Goal: Information Seeking & Learning: Learn about a topic

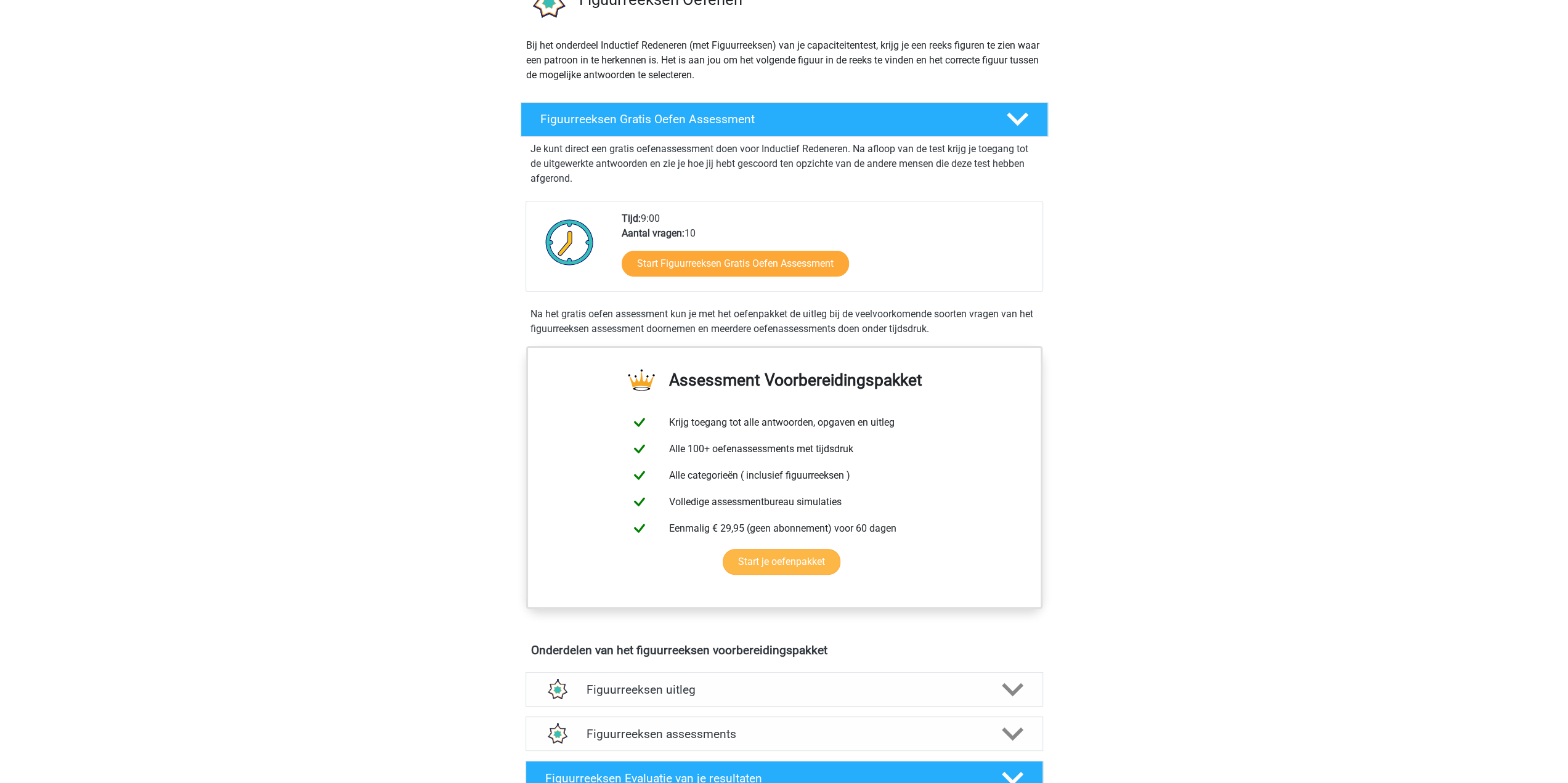
scroll to position [123, 0]
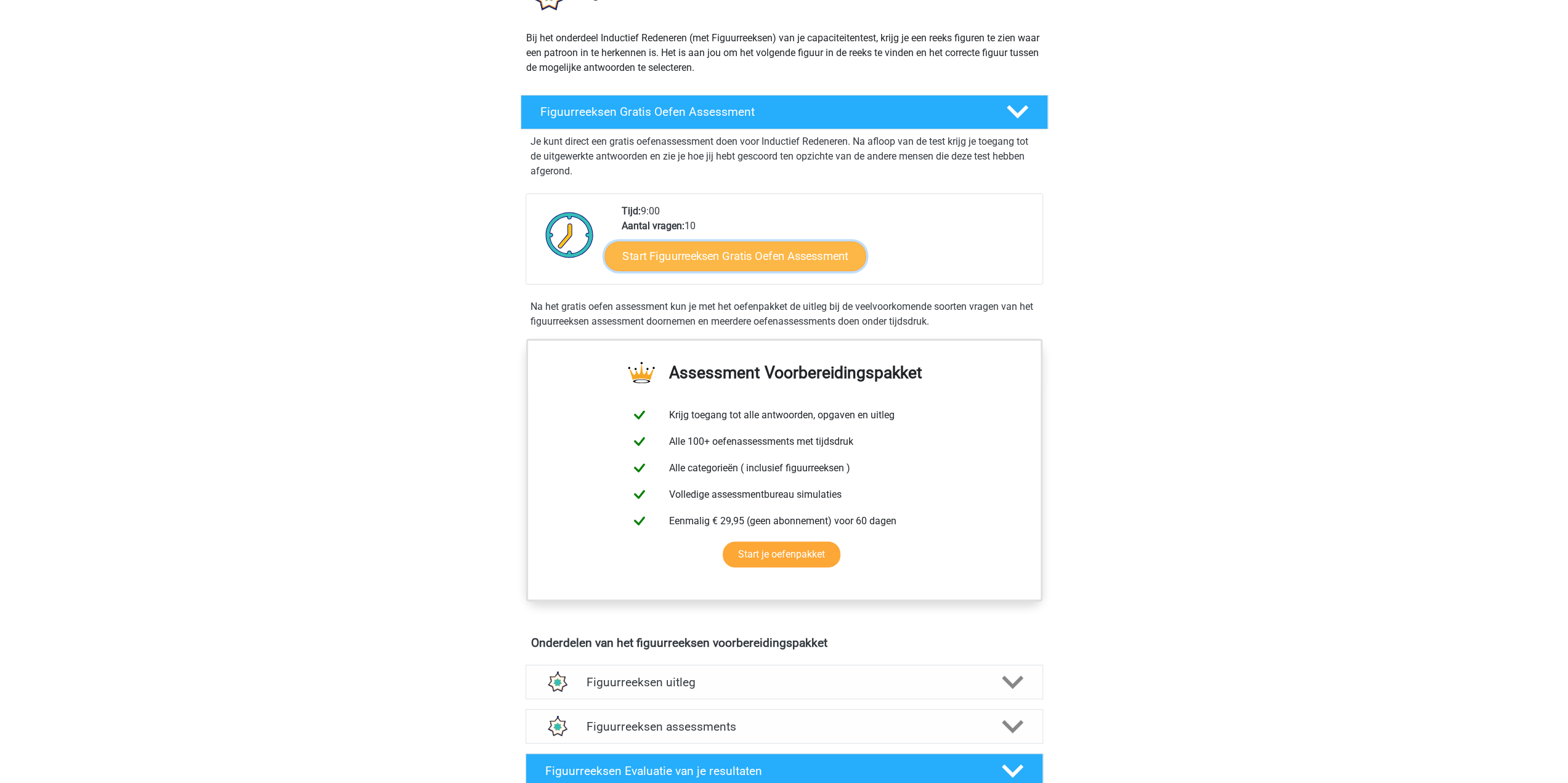
click at [807, 258] on link "Start Figuurreeksen Gratis Oefen Assessment" at bounding box center [735, 255] width 261 height 30
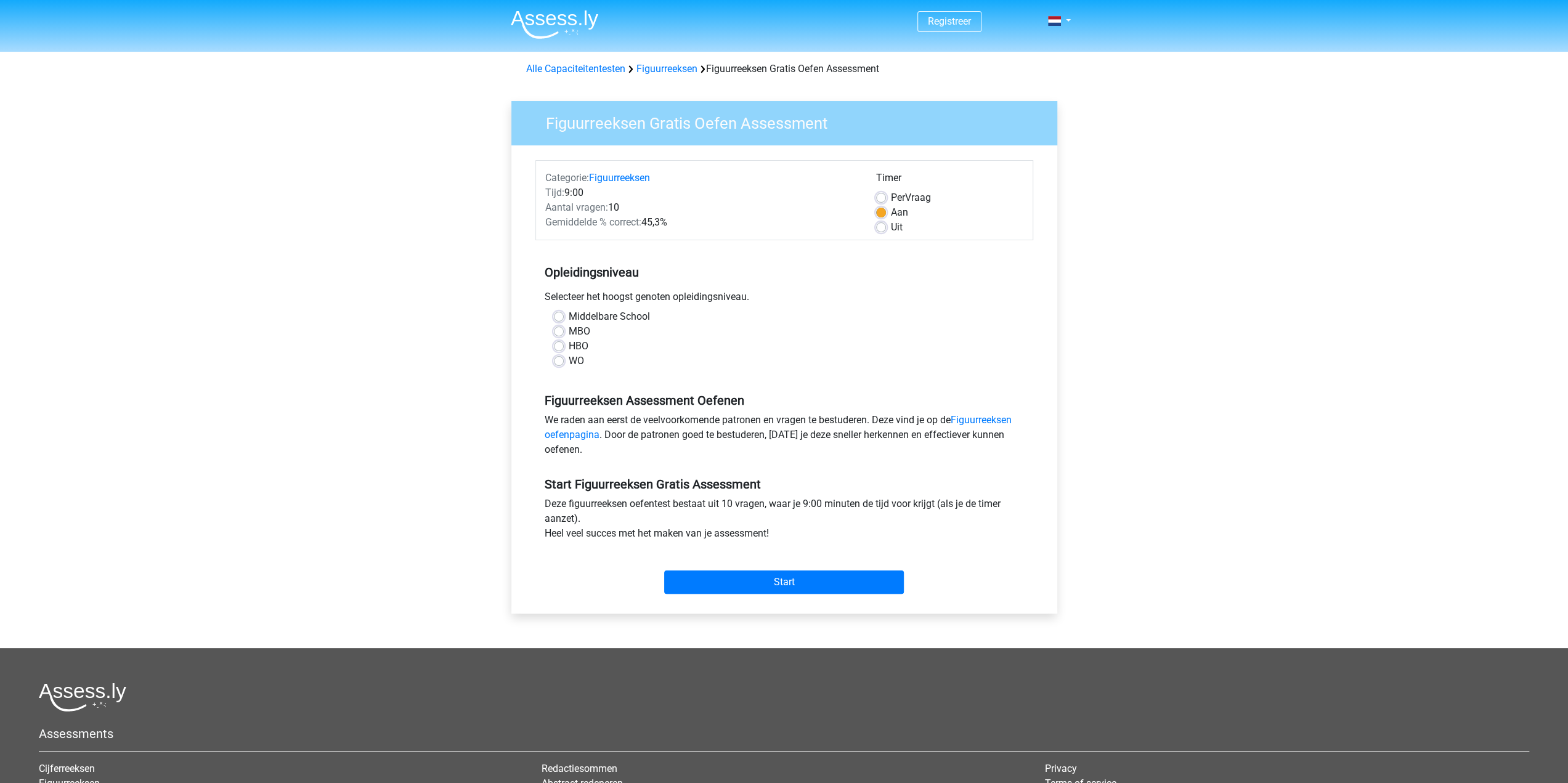
click at [574, 330] on label "MBO" at bounding box center [580, 331] width 21 height 14
click at [564, 330] on input "MBO" at bounding box center [558, 331] width 10 height 12
radio input "true"
click at [576, 347] on label "HBO" at bounding box center [579, 346] width 20 height 14
click at [564, 347] on input "HBO" at bounding box center [558, 345] width 10 height 12
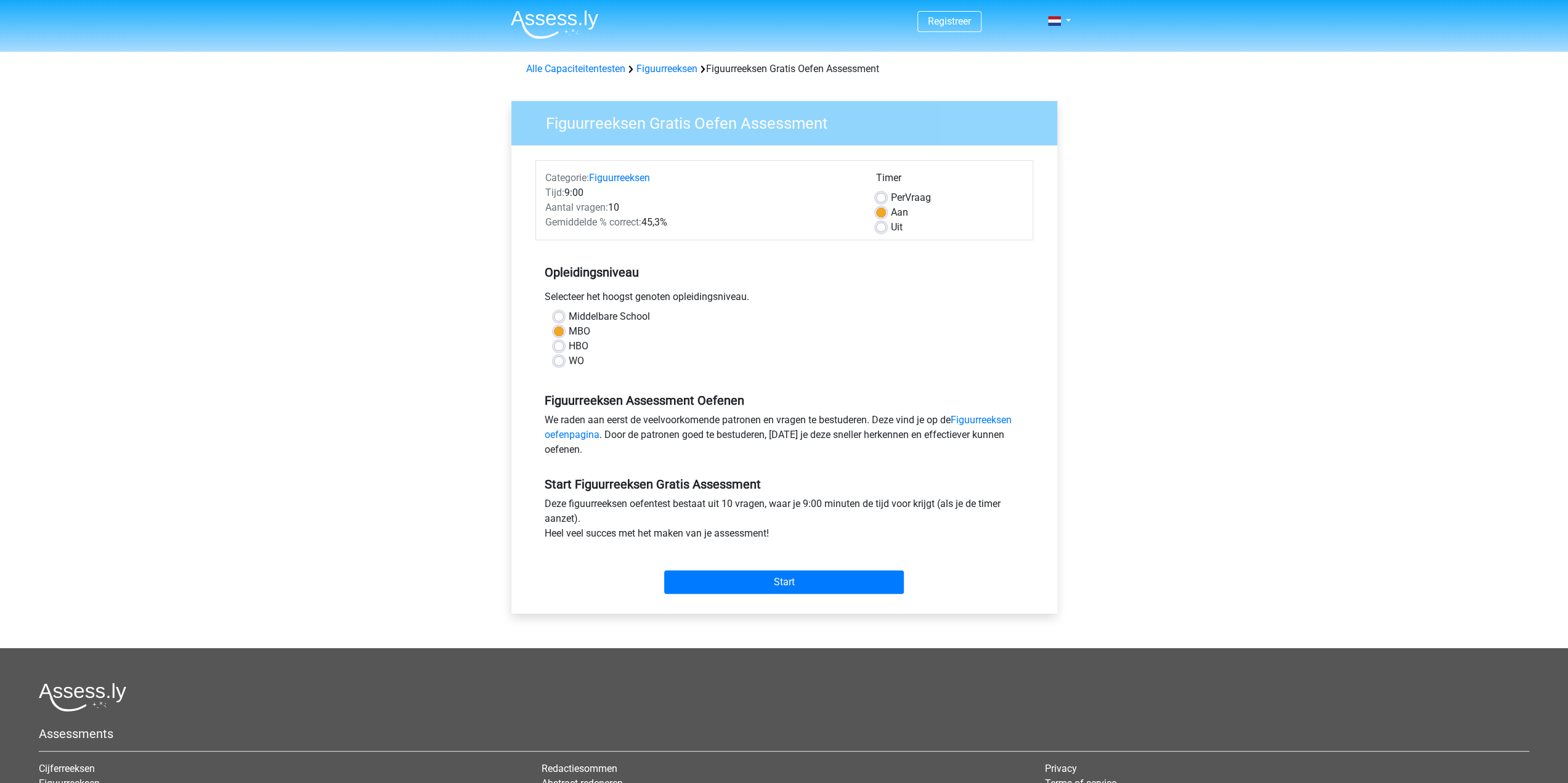
radio input "true"
click at [752, 587] on input "Start" at bounding box center [784, 582] width 240 height 24
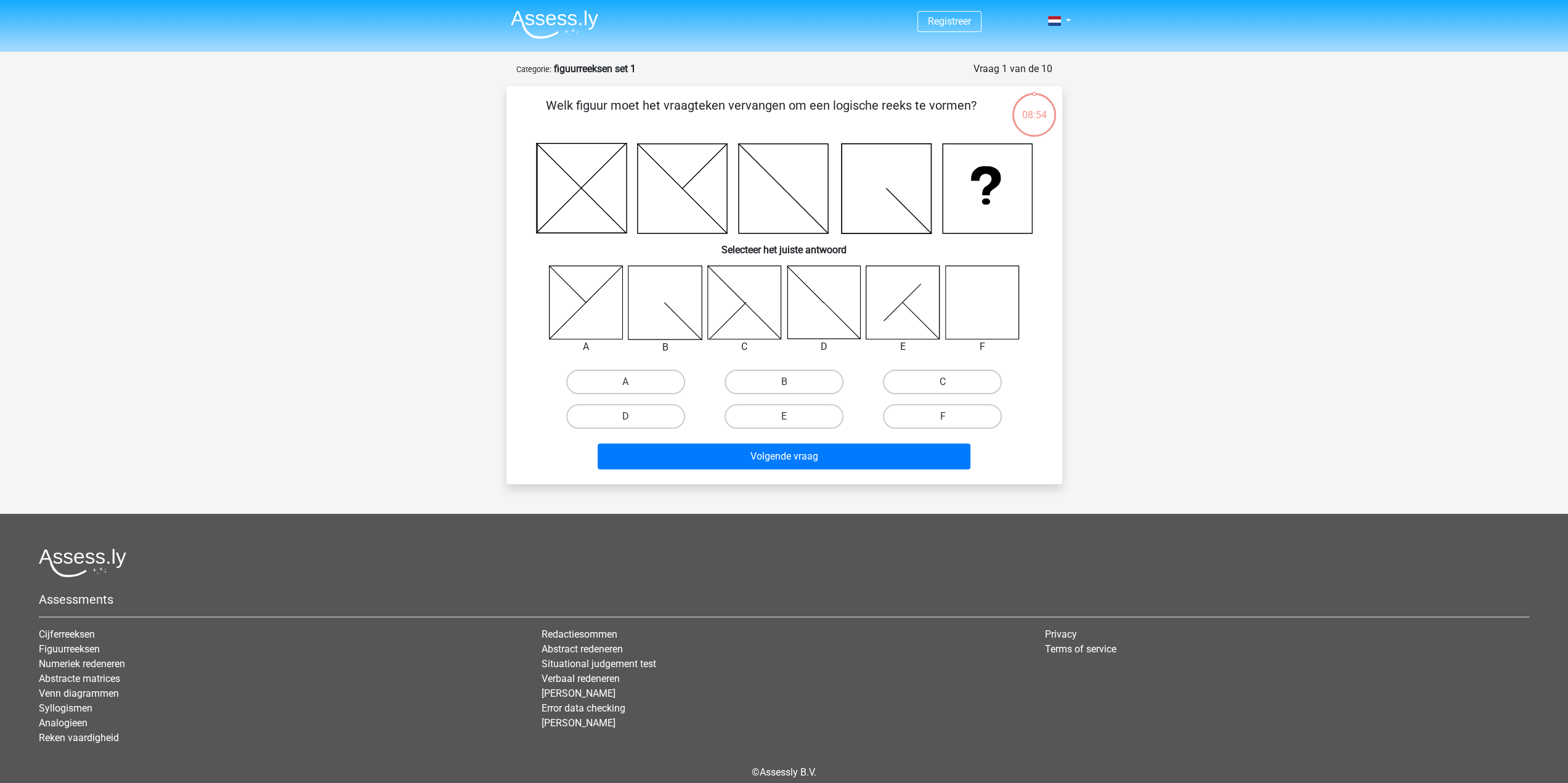
click at [988, 305] on icon at bounding box center [982, 302] width 73 height 73
click at [988, 314] on icon at bounding box center [982, 302] width 73 height 73
click at [912, 416] on label "F" at bounding box center [942, 417] width 119 height 24
click at [943, 417] on input "F" at bounding box center [947, 420] width 8 height 8
radio input "true"
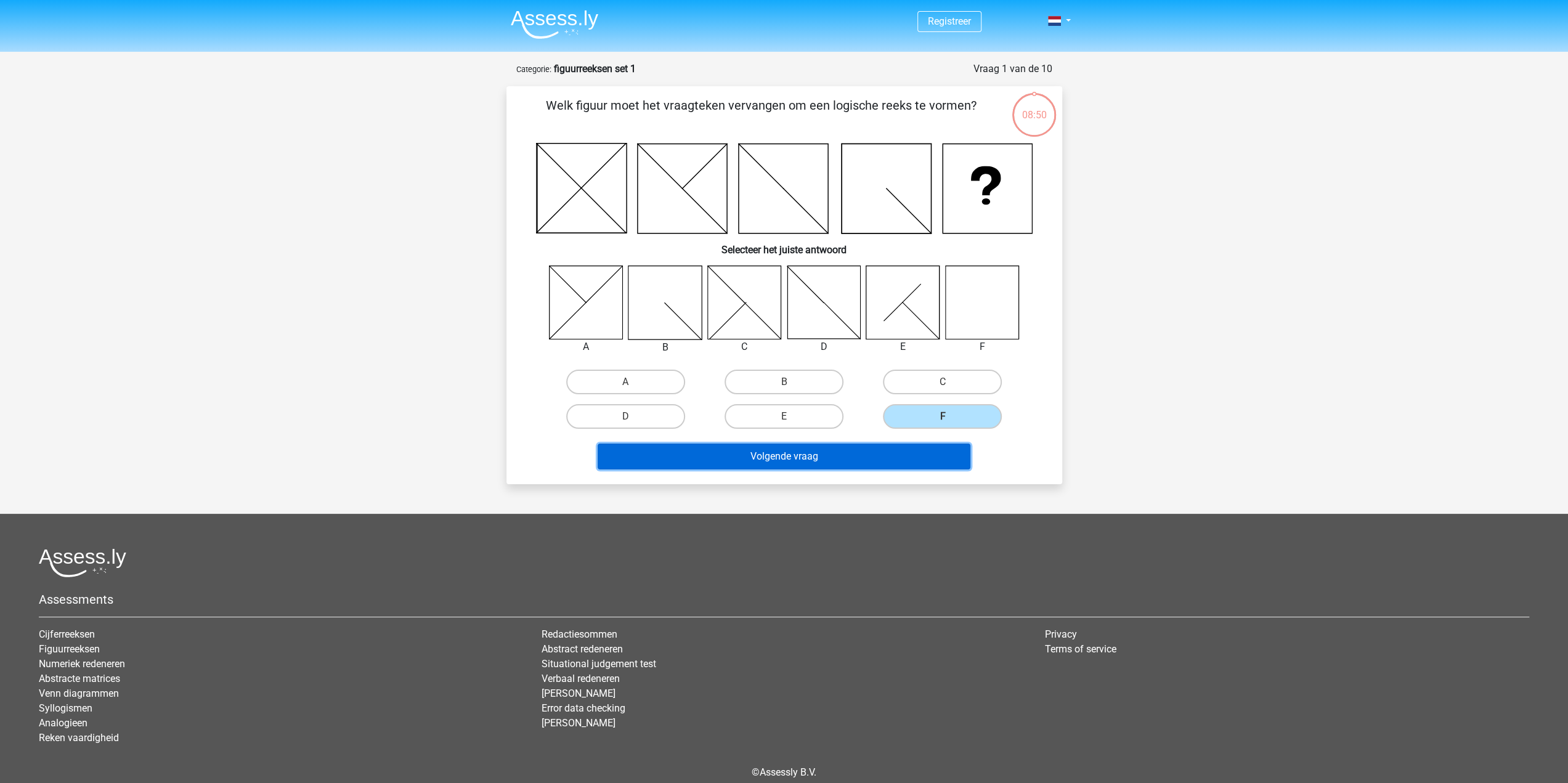
click at [880, 456] on button "Volgende vraag" at bounding box center [784, 456] width 372 height 26
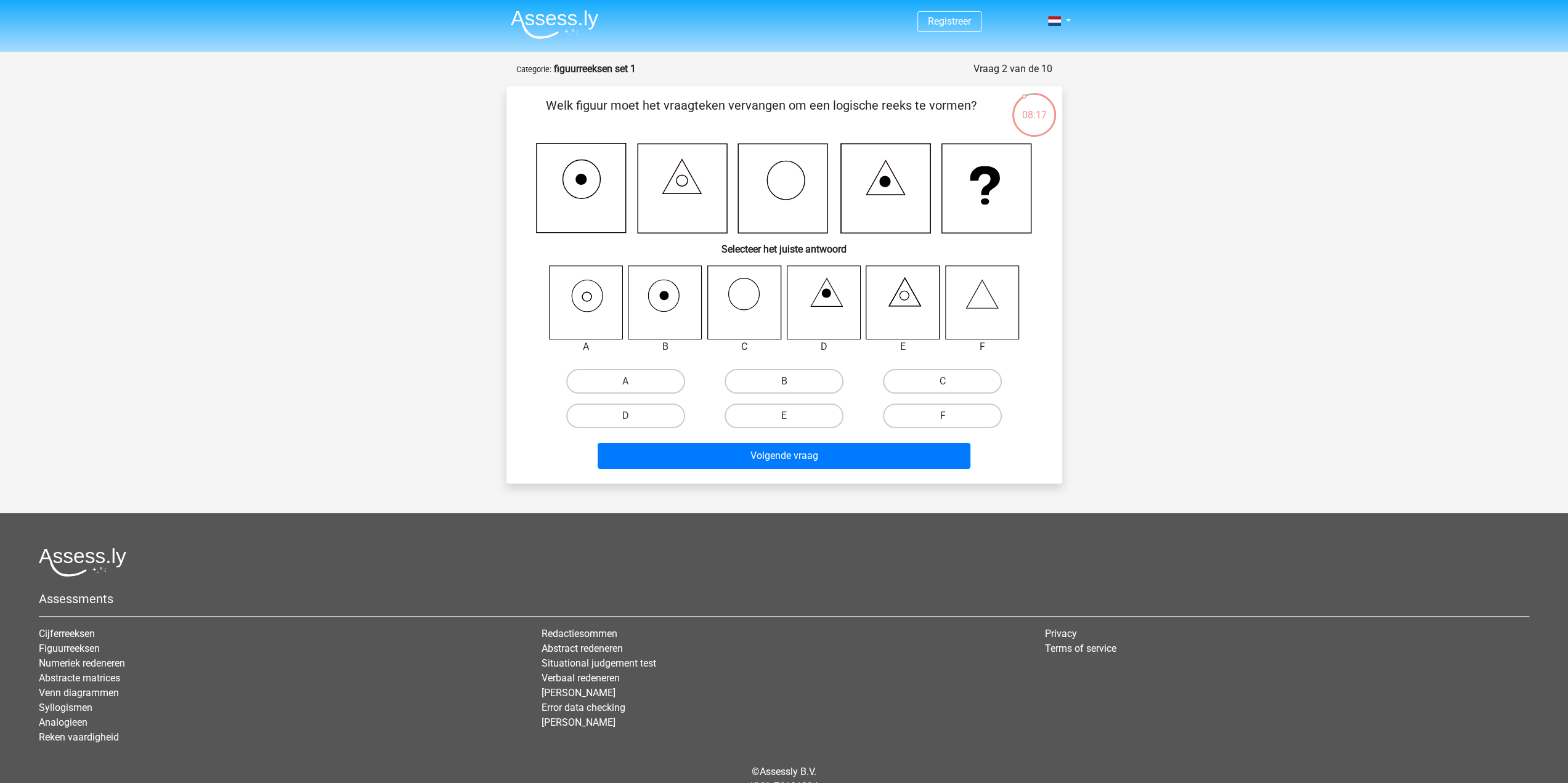
click at [588, 300] on icon at bounding box center [586, 302] width 73 height 73
click at [589, 273] on icon at bounding box center [586, 302] width 73 height 73
click at [587, 292] on icon at bounding box center [587, 296] width 9 height 9
click at [644, 385] on label "A" at bounding box center [625, 382] width 119 height 24
click at [634, 385] on input "A" at bounding box center [629, 385] width 8 height 8
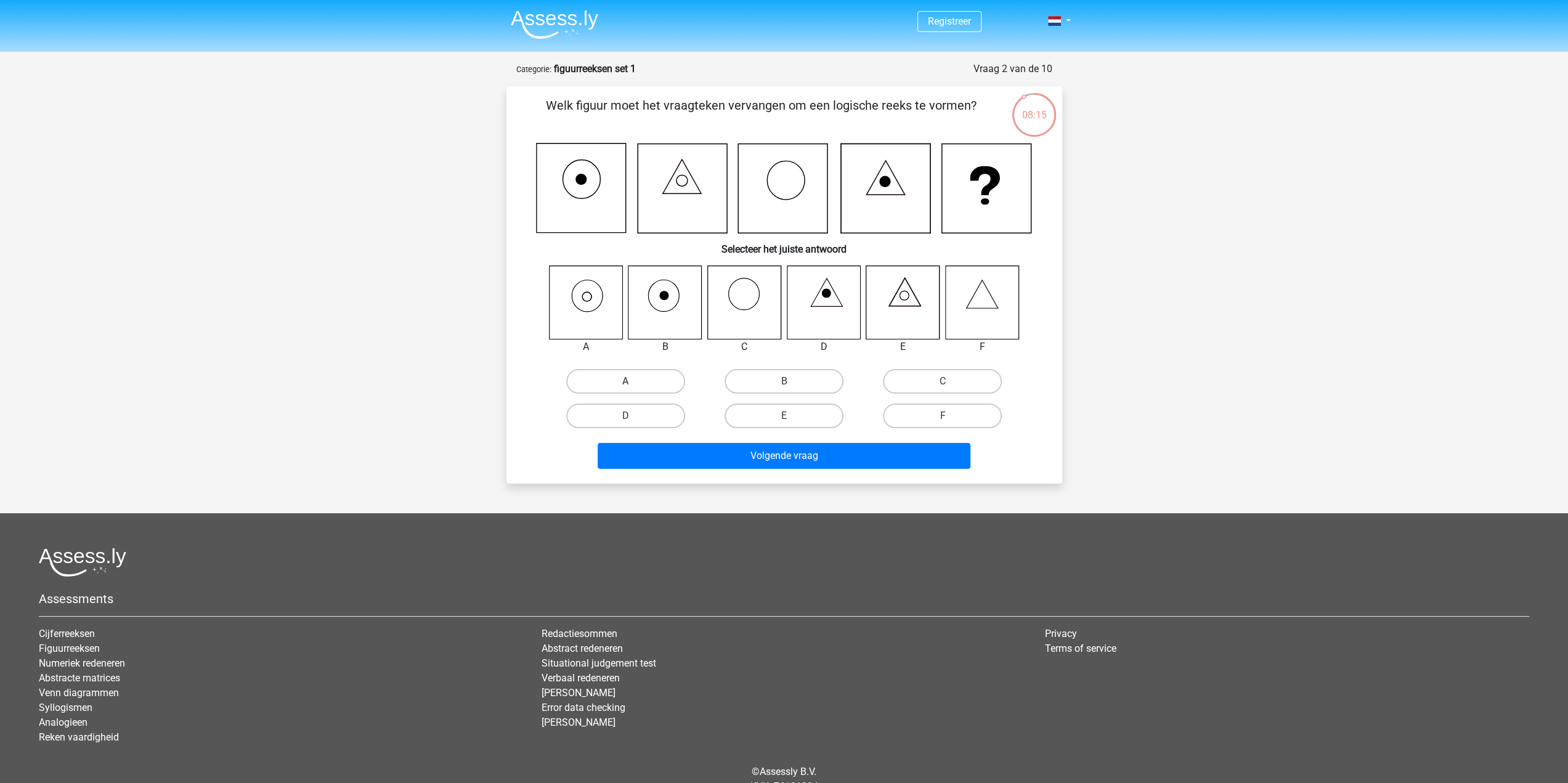
radio input "true"
click at [727, 463] on button "Volgende vraag" at bounding box center [784, 456] width 372 height 26
click at [907, 382] on label "C" at bounding box center [942, 382] width 119 height 24
click at [943, 382] on input "C" at bounding box center [947, 385] width 8 height 8
radio input "true"
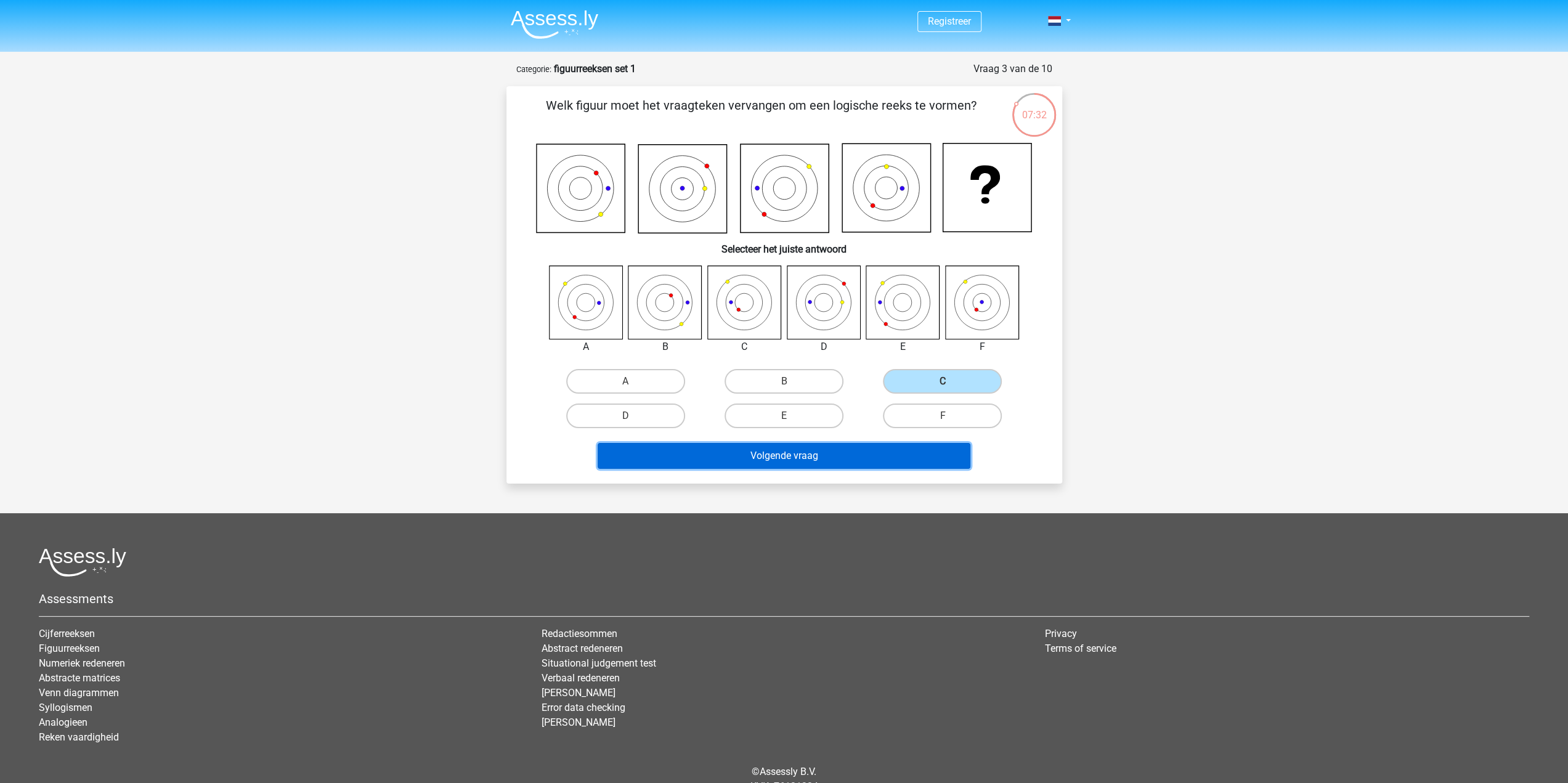
click at [890, 460] on button "Volgende vraag" at bounding box center [784, 456] width 372 height 26
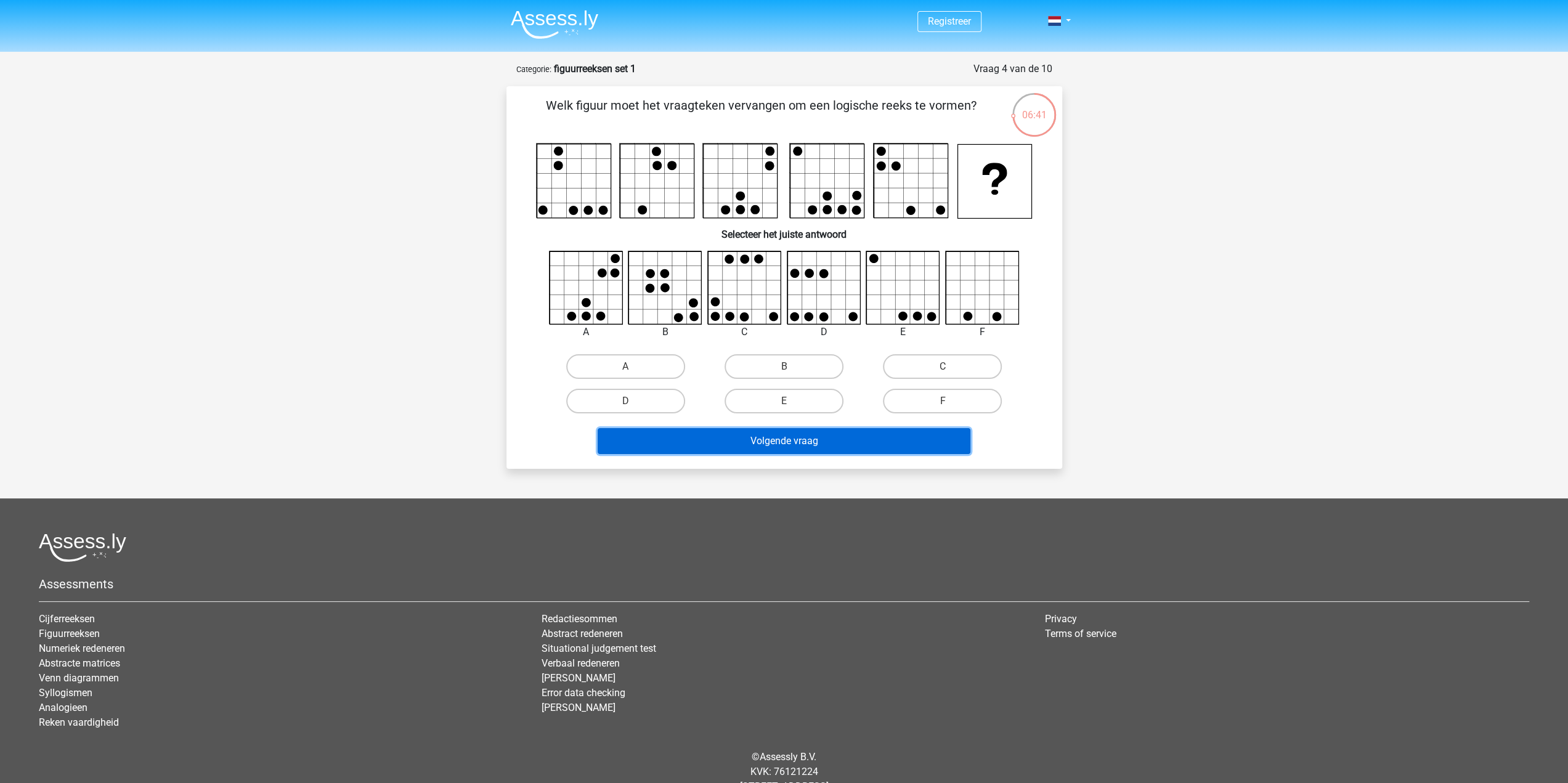
click at [831, 437] on button "Volgende vraag" at bounding box center [784, 441] width 372 height 26
click at [659, 369] on label "A" at bounding box center [625, 366] width 119 height 24
click at [634, 369] on input "A" at bounding box center [629, 370] width 8 height 8
radio input "true"
click at [755, 452] on button "Volgende vraag" at bounding box center [784, 441] width 372 height 26
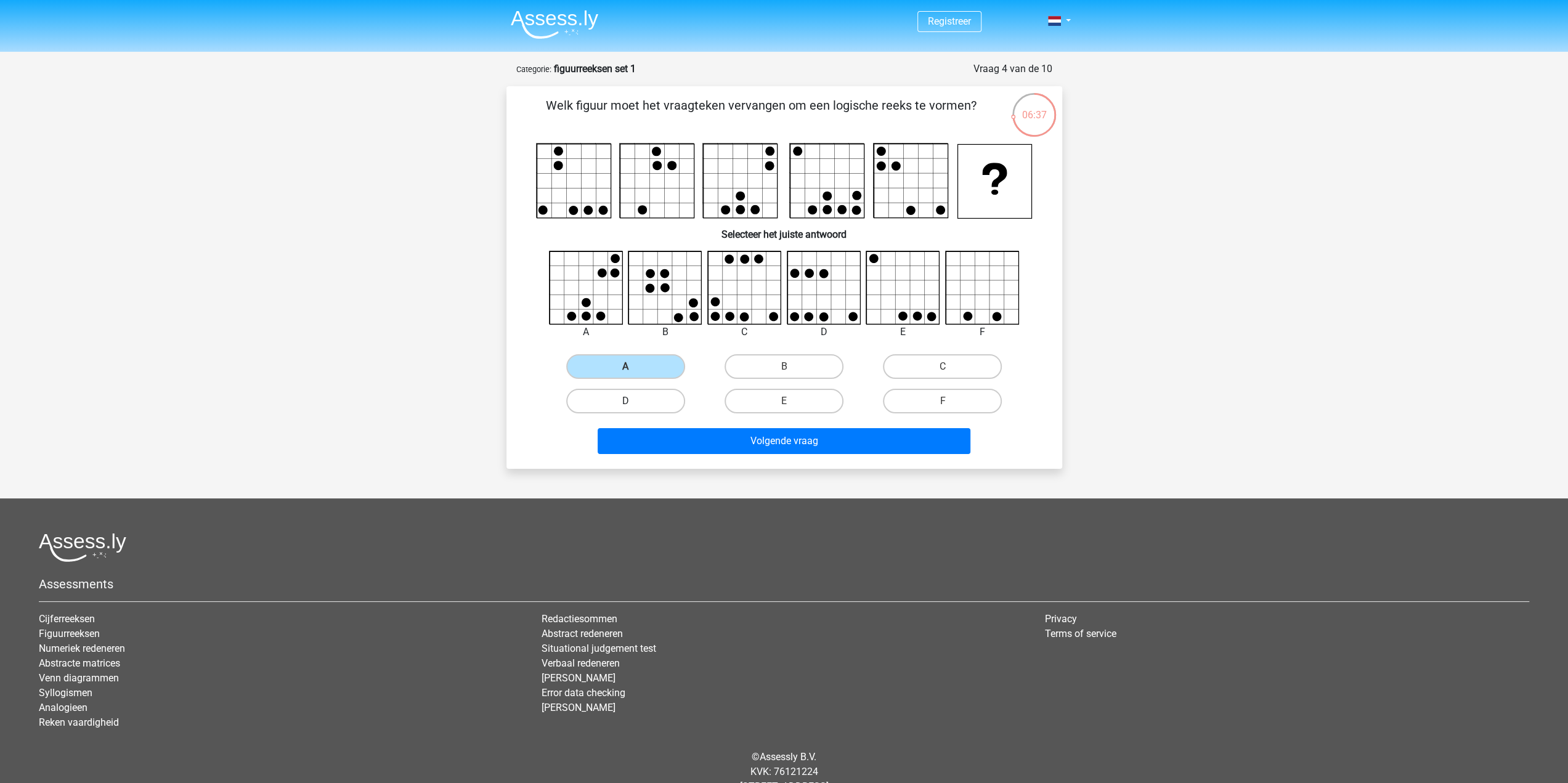
click at [656, 399] on label "D" at bounding box center [625, 401] width 119 height 24
click at [634, 401] on input "D" at bounding box center [629, 405] width 8 height 8
radio input "true"
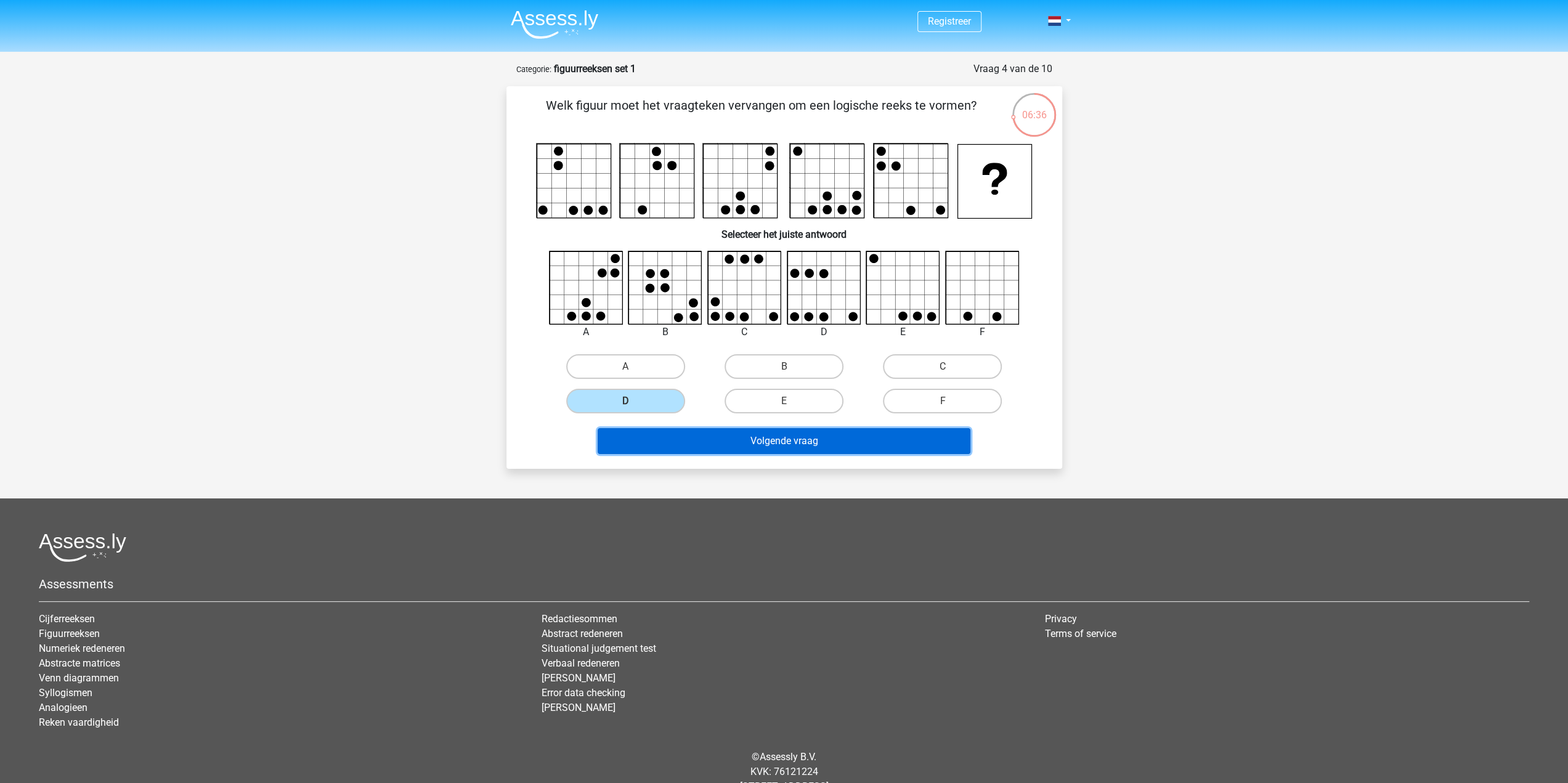
click at [704, 430] on button "Volgende vraag" at bounding box center [784, 441] width 372 height 26
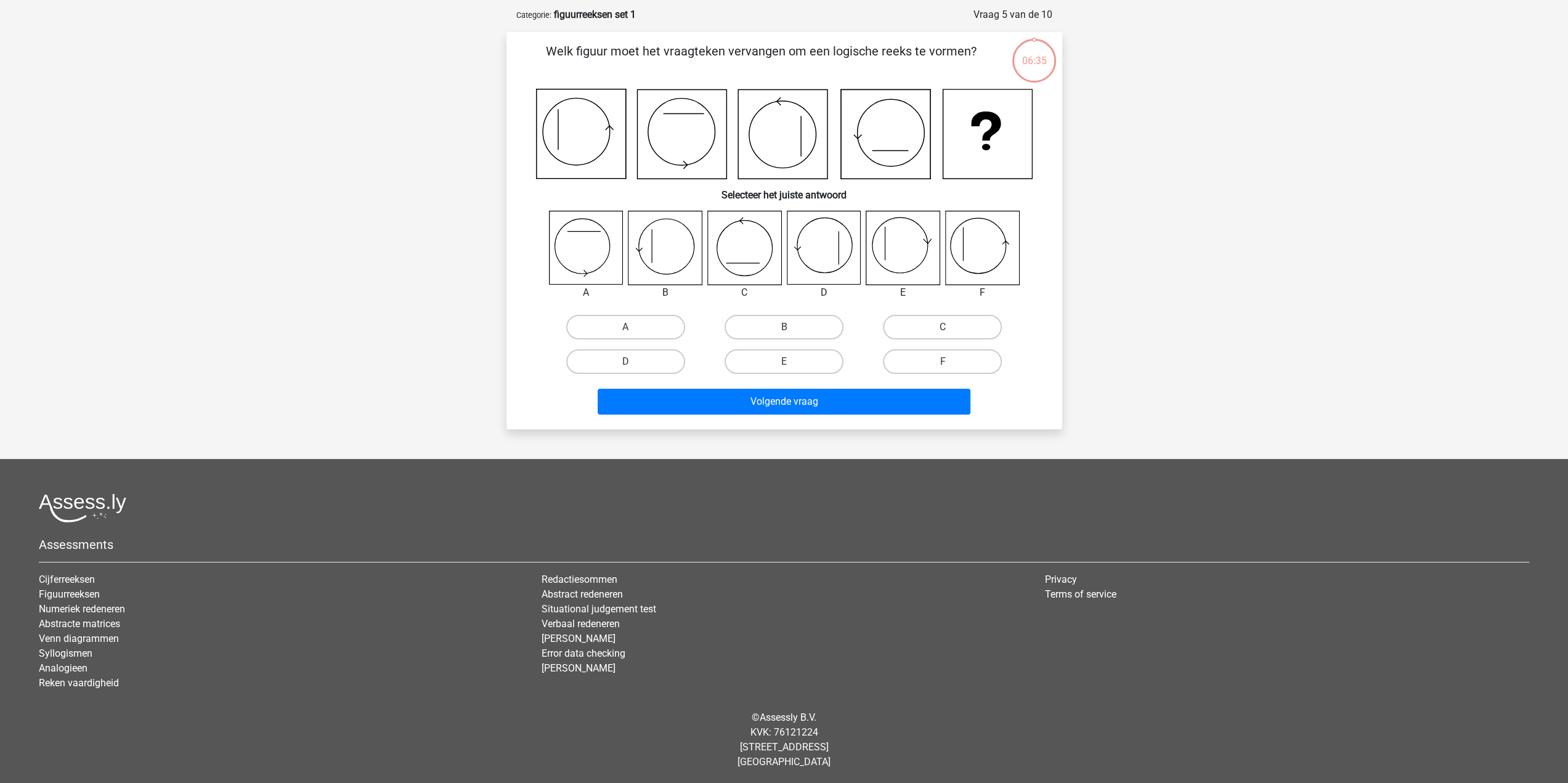
scroll to position [55, 0]
click at [995, 252] on icon at bounding box center [982, 248] width 73 height 73
click at [918, 362] on label "F" at bounding box center [942, 361] width 119 height 24
click at [943, 362] on input "F" at bounding box center [947, 365] width 8 height 8
radio input "true"
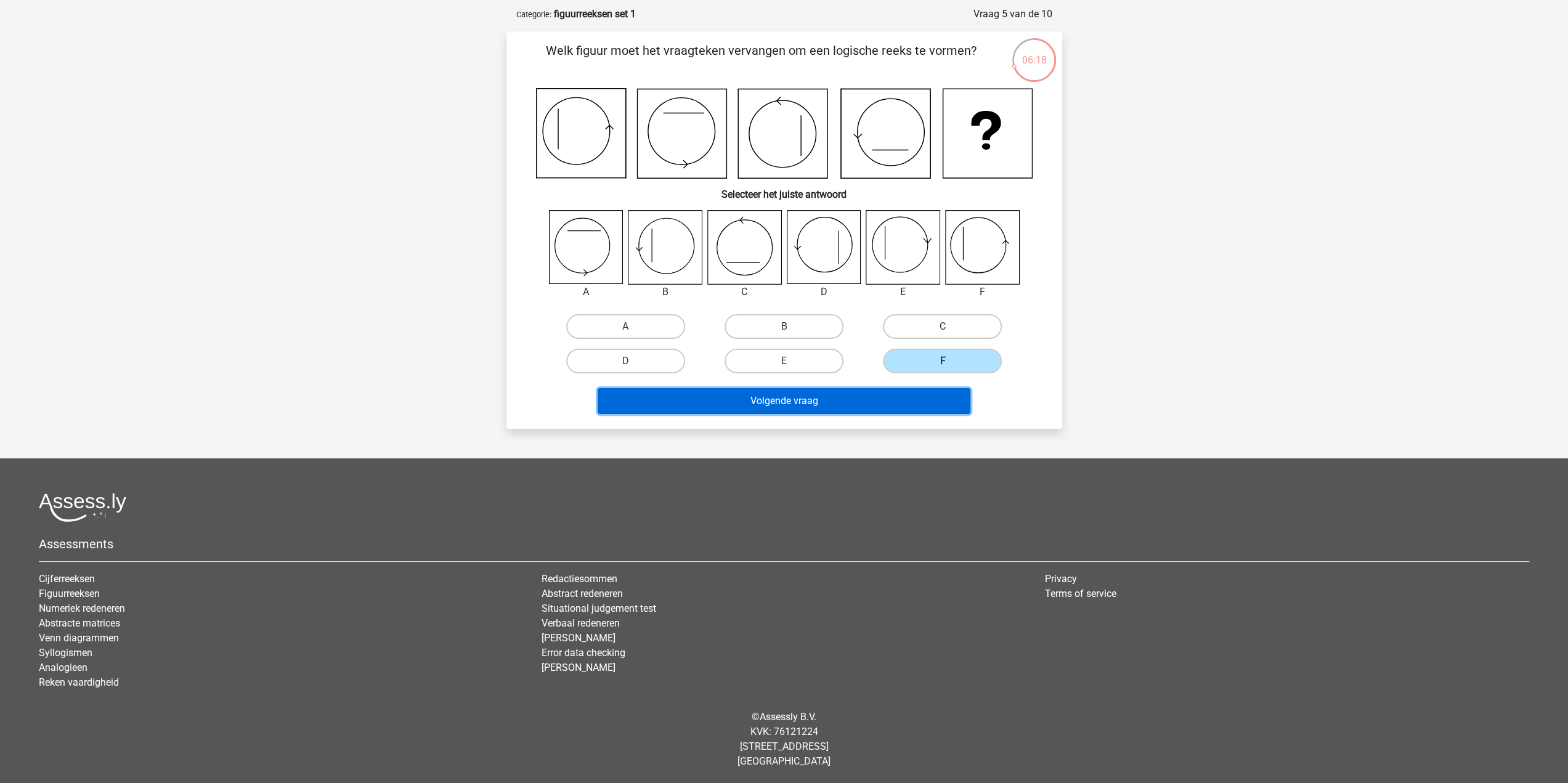
click at [918, 403] on button "Volgende vraag" at bounding box center [784, 401] width 372 height 26
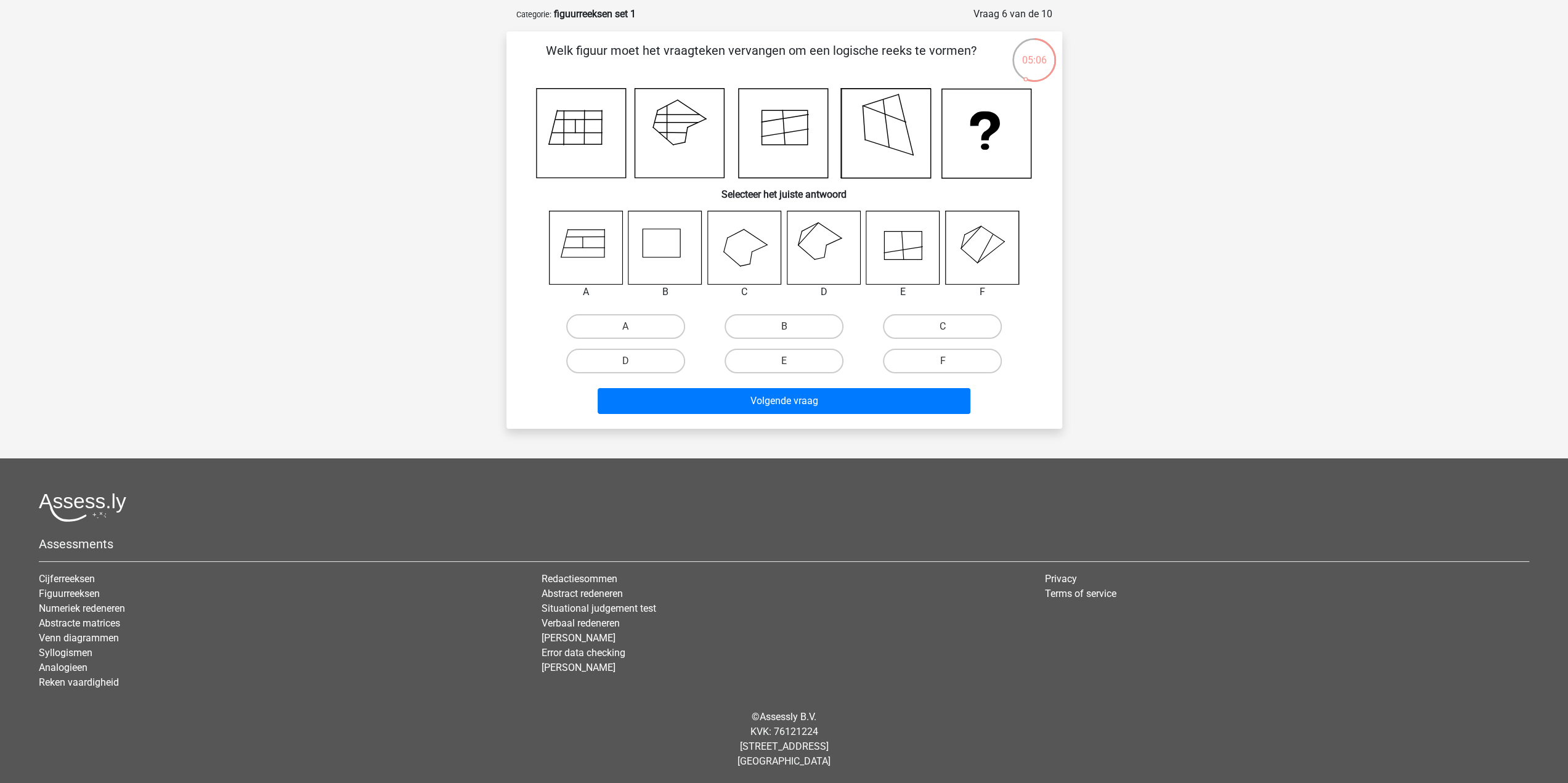
click at [682, 261] on icon at bounding box center [665, 248] width 73 height 73
drag, startPoint x: 758, startPoint y: 328, endPoint x: 766, endPoint y: 350, distance: 23.4
click at [758, 328] on label "B" at bounding box center [784, 327] width 119 height 24
click at [784, 328] on input "B" at bounding box center [787, 331] width 8 height 8
radio input "true"
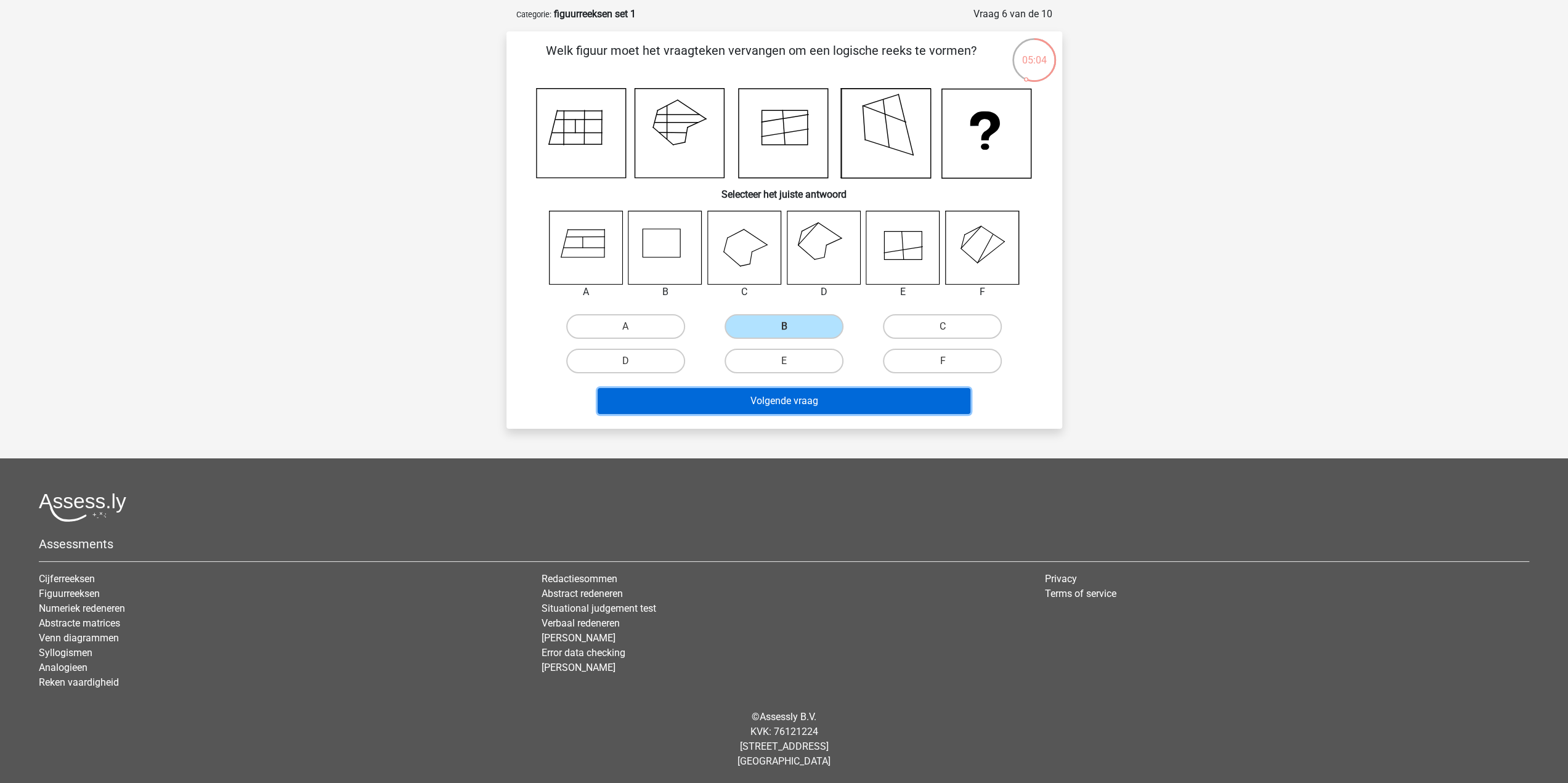
click at [786, 400] on button "Volgende vraag" at bounding box center [784, 401] width 372 height 26
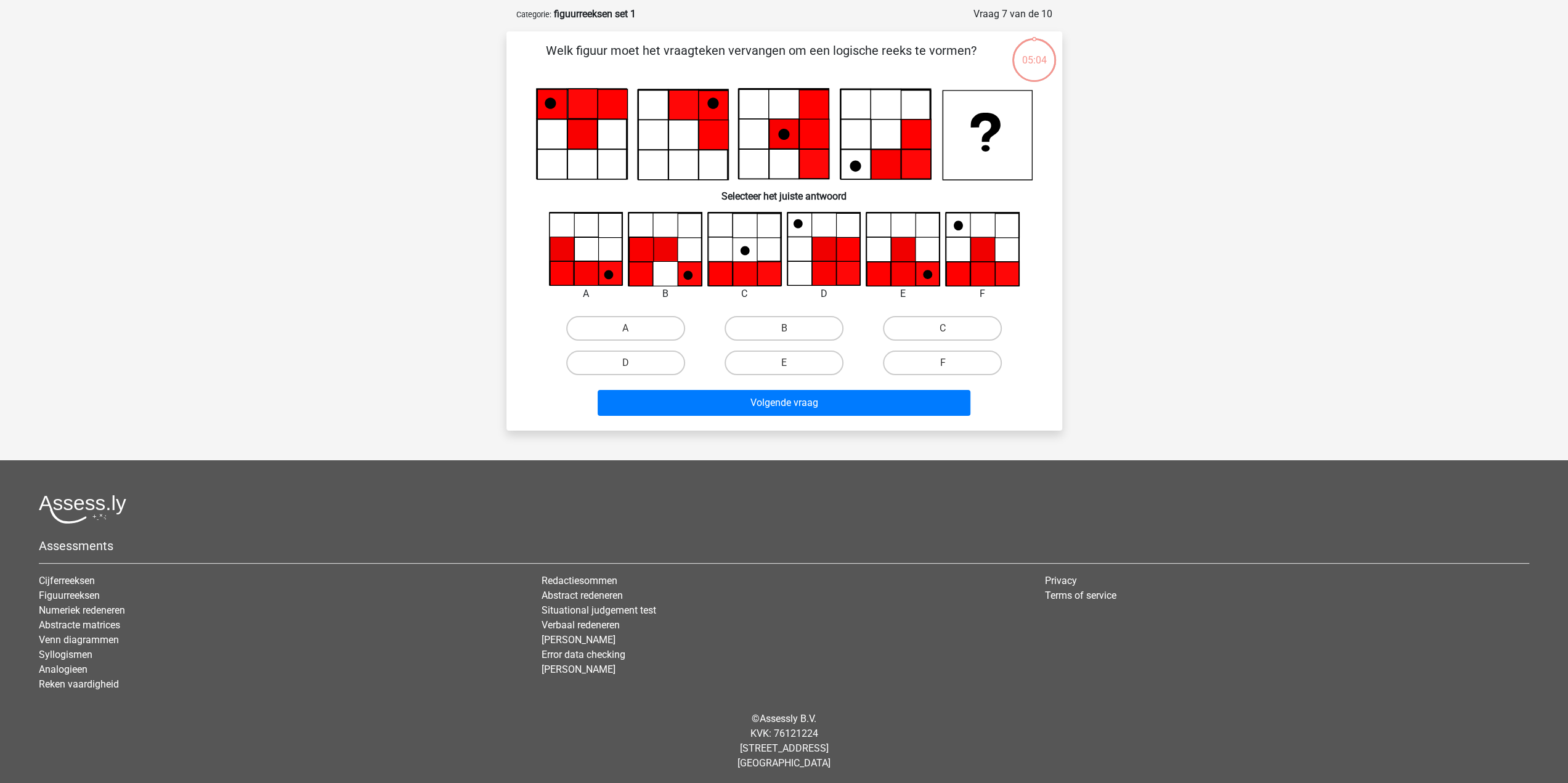
scroll to position [56, 0]
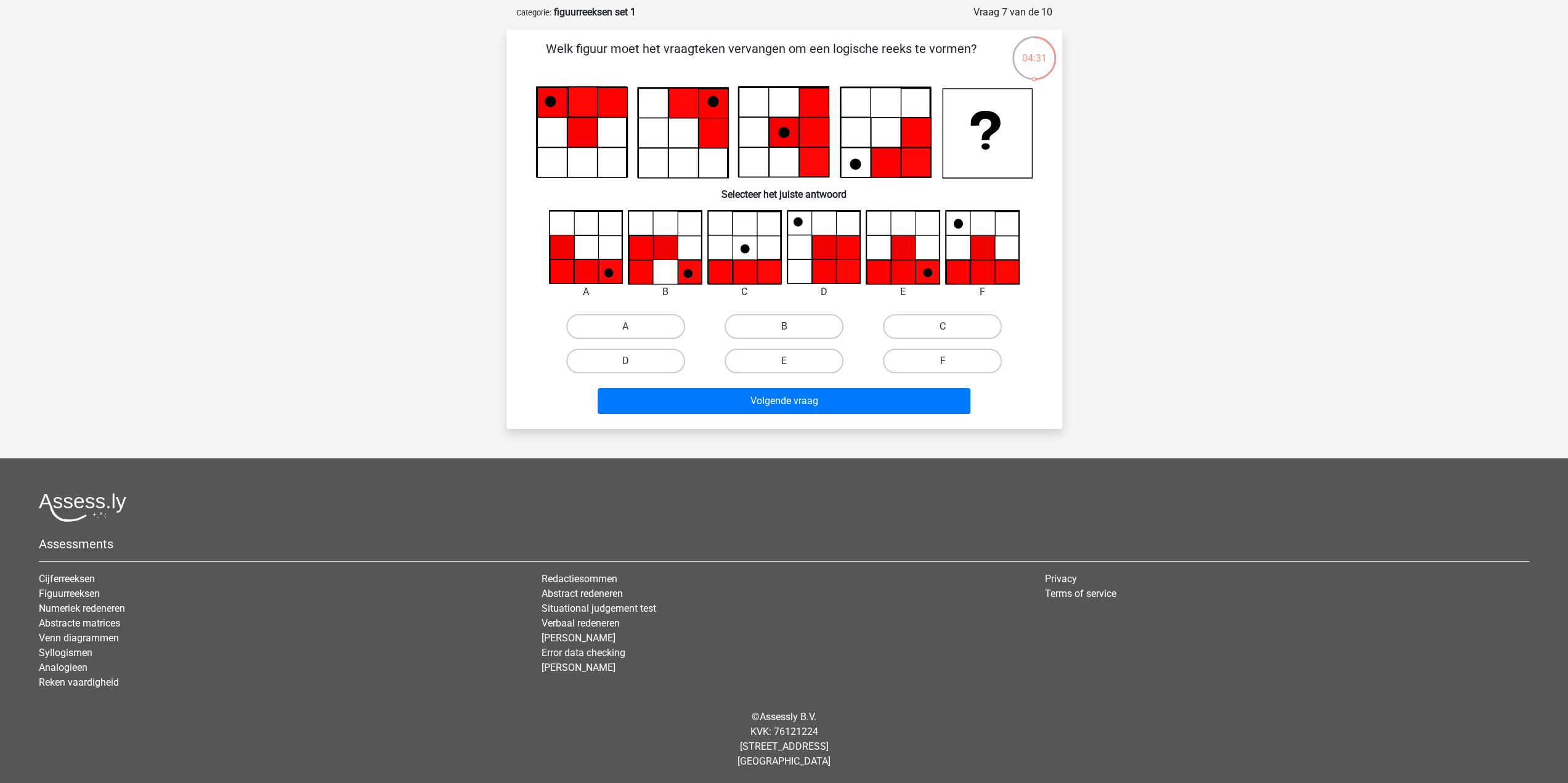
click at [922, 264] on icon at bounding box center [928, 272] width 24 height 24
click at [797, 363] on label "E" at bounding box center [784, 361] width 119 height 24
click at [792, 363] on input "E" at bounding box center [787, 365] width 8 height 8
radio input "true"
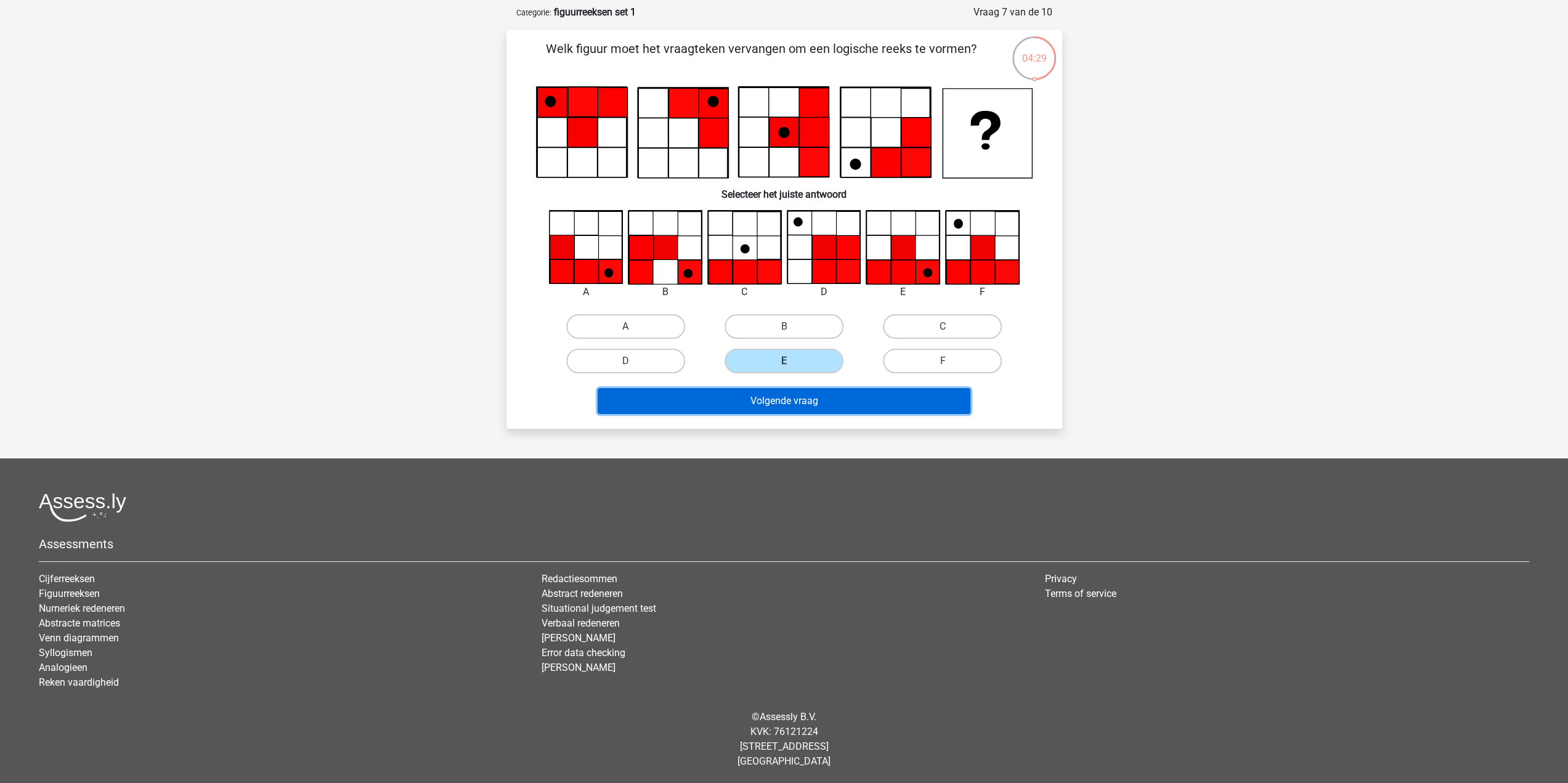
click at [818, 401] on button "Volgende vraag" at bounding box center [784, 401] width 372 height 26
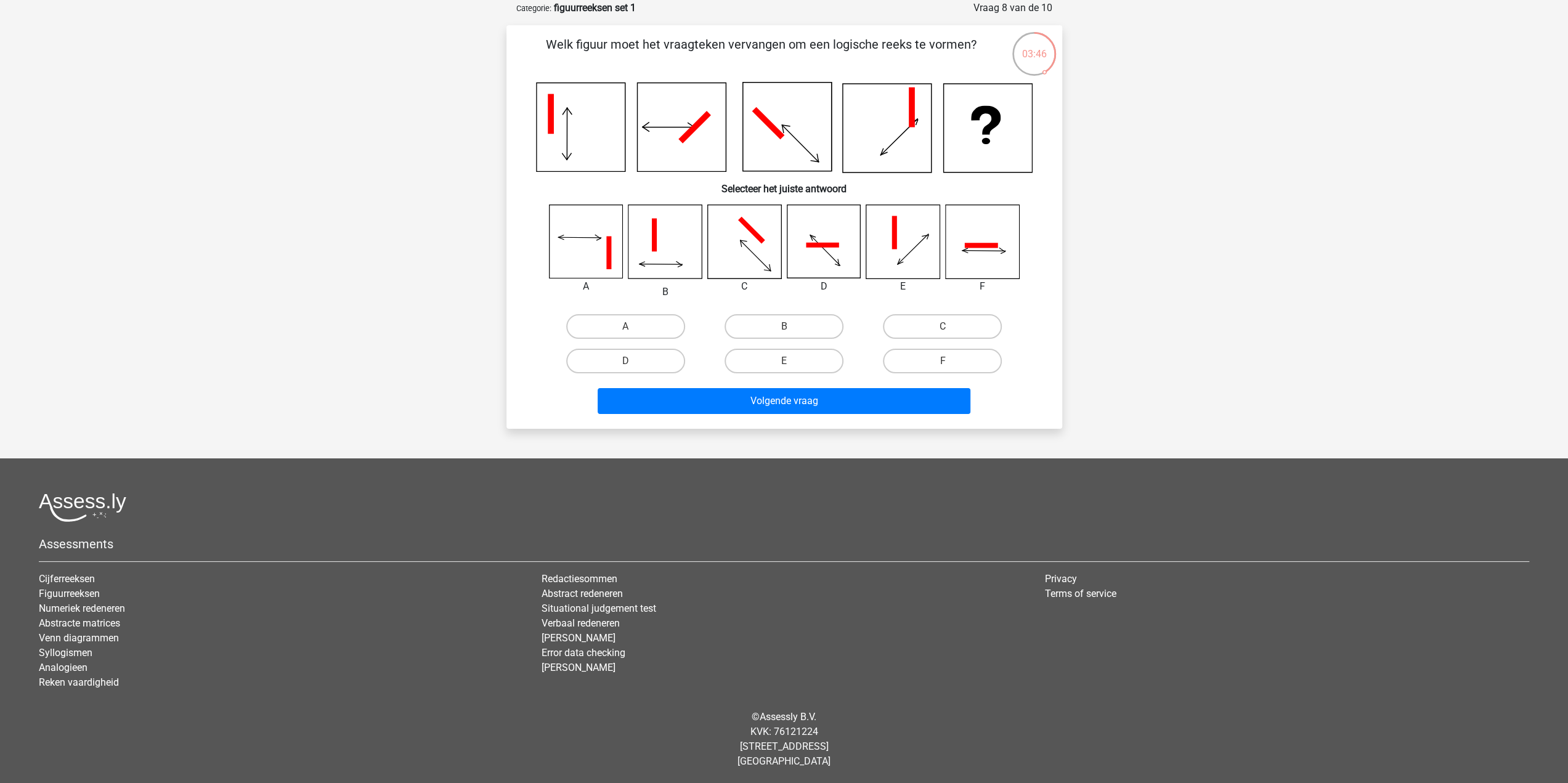
click at [761, 250] on icon at bounding box center [744, 241] width 73 height 73
click at [905, 326] on label "C" at bounding box center [942, 327] width 119 height 24
click at [943, 327] on input "C" at bounding box center [947, 331] width 8 height 8
radio input "true"
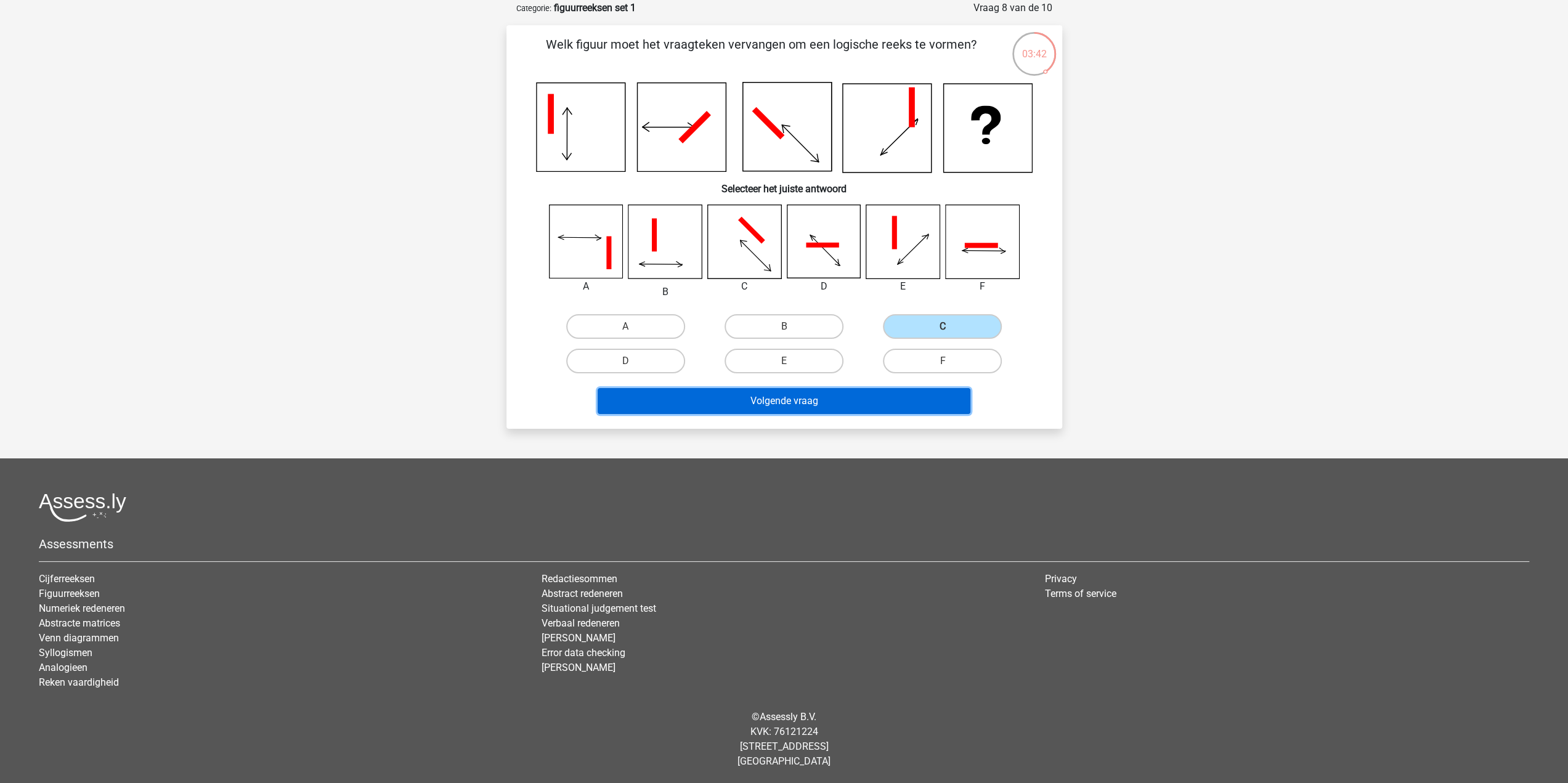
click at [873, 395] on button "Volgende vraag" at bounding box center [784, 401] width 372 height 26
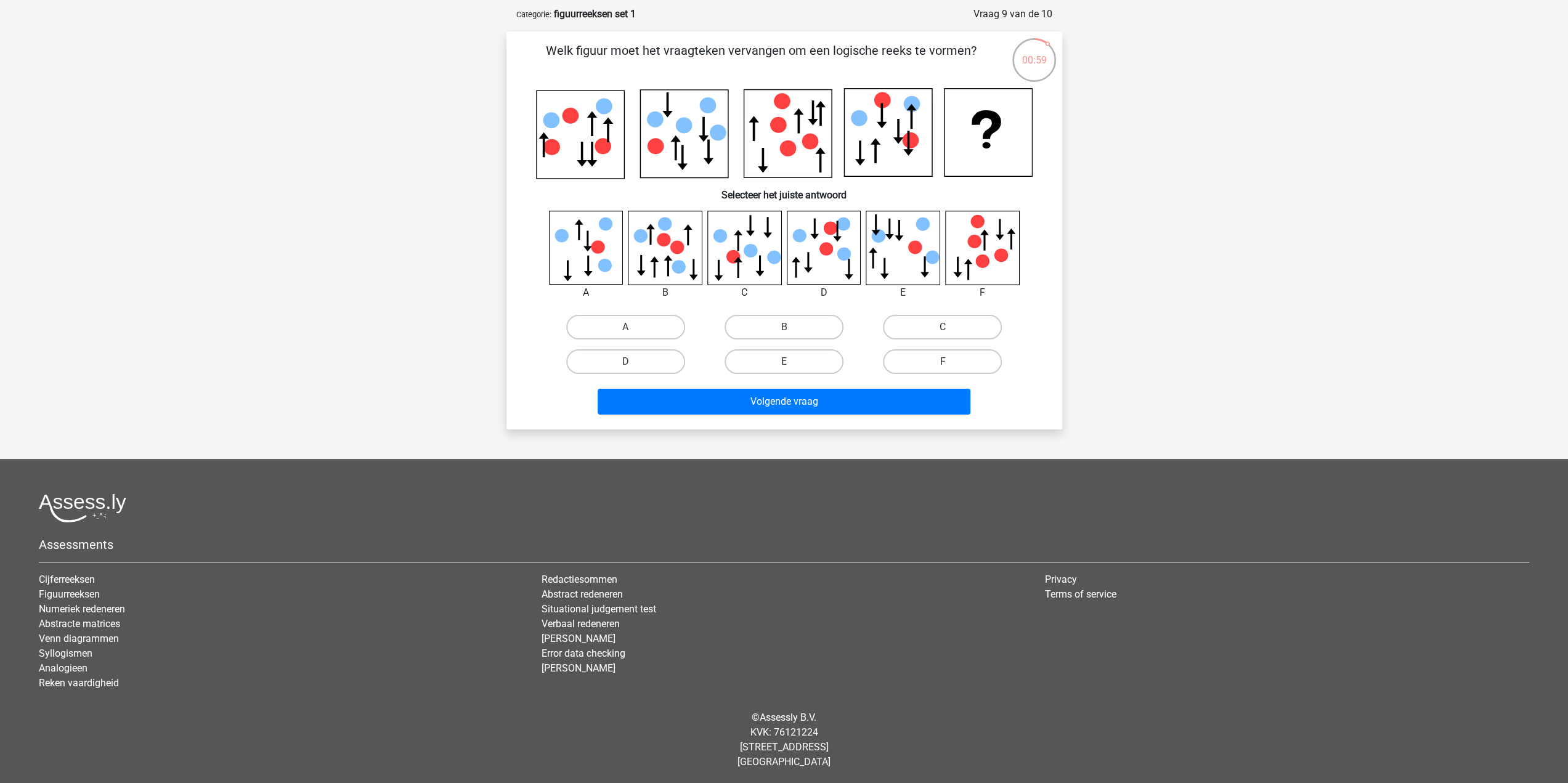
click at [672, 248] on icon at bounding box center [677, 248] width 14 height 14
click at [828, 238] on icon at bounding box center [823, 248] width 73 height 73
click at [663, 360] on label "D" at bounding box center [625, 362] width 119 height 24
click at [634, 362] on input "D" at bounding box center [629, 366] width 8 height 8
radio input "true"
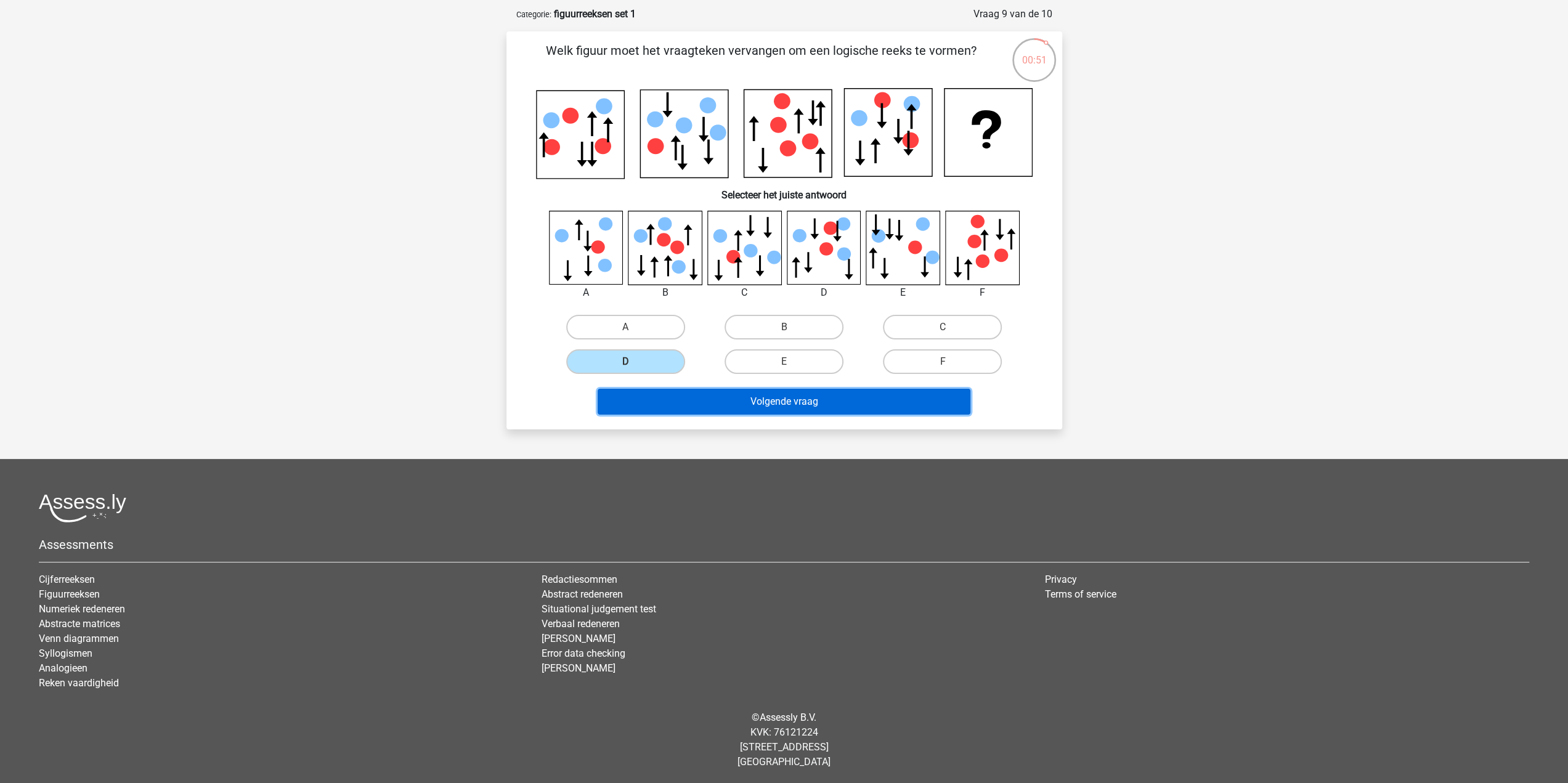
click at [769, 404] on button "Volgende vraag" at bounding box center [784, 401] width 372 height 26
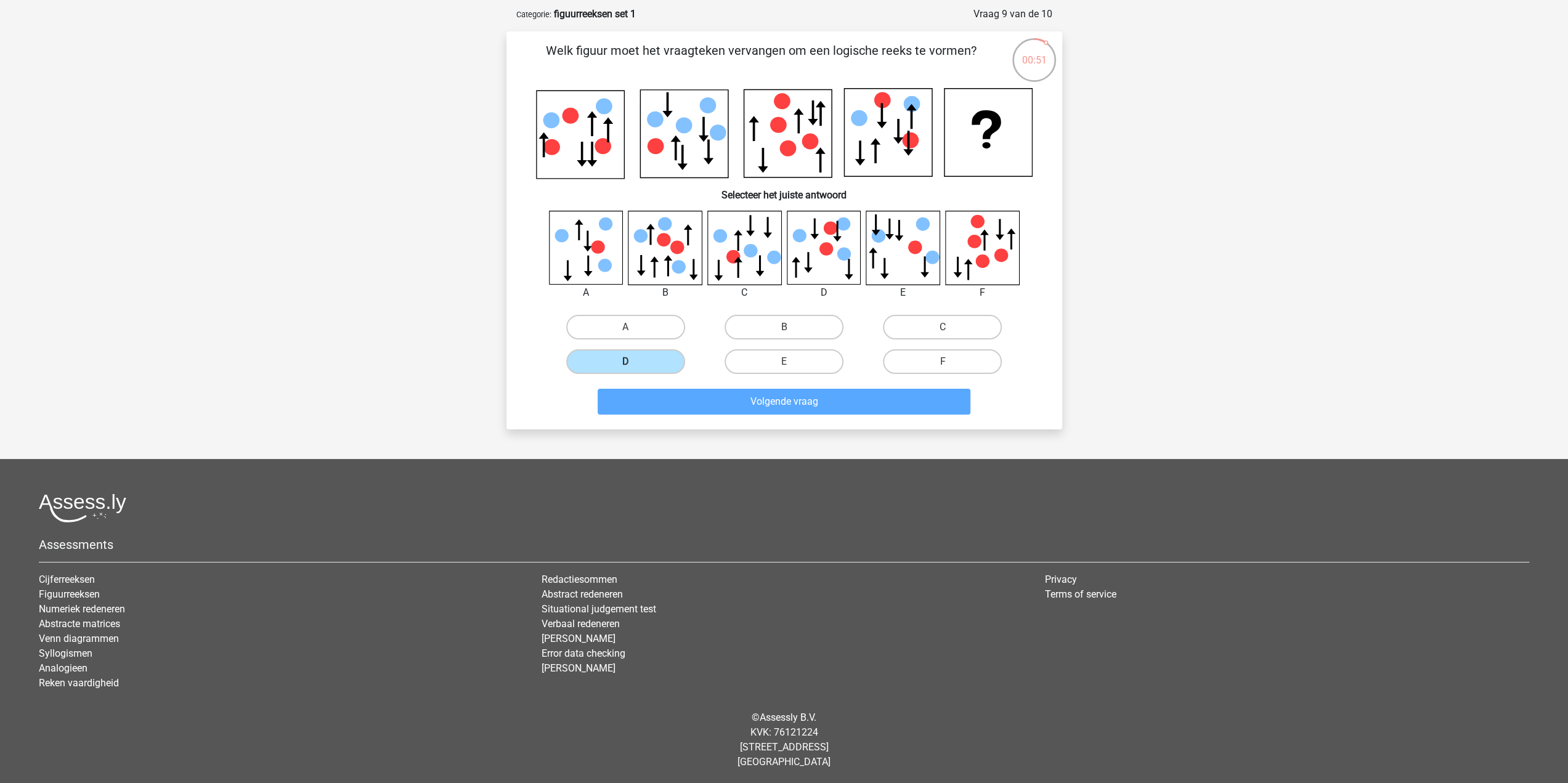
scroll to position [40, 0]
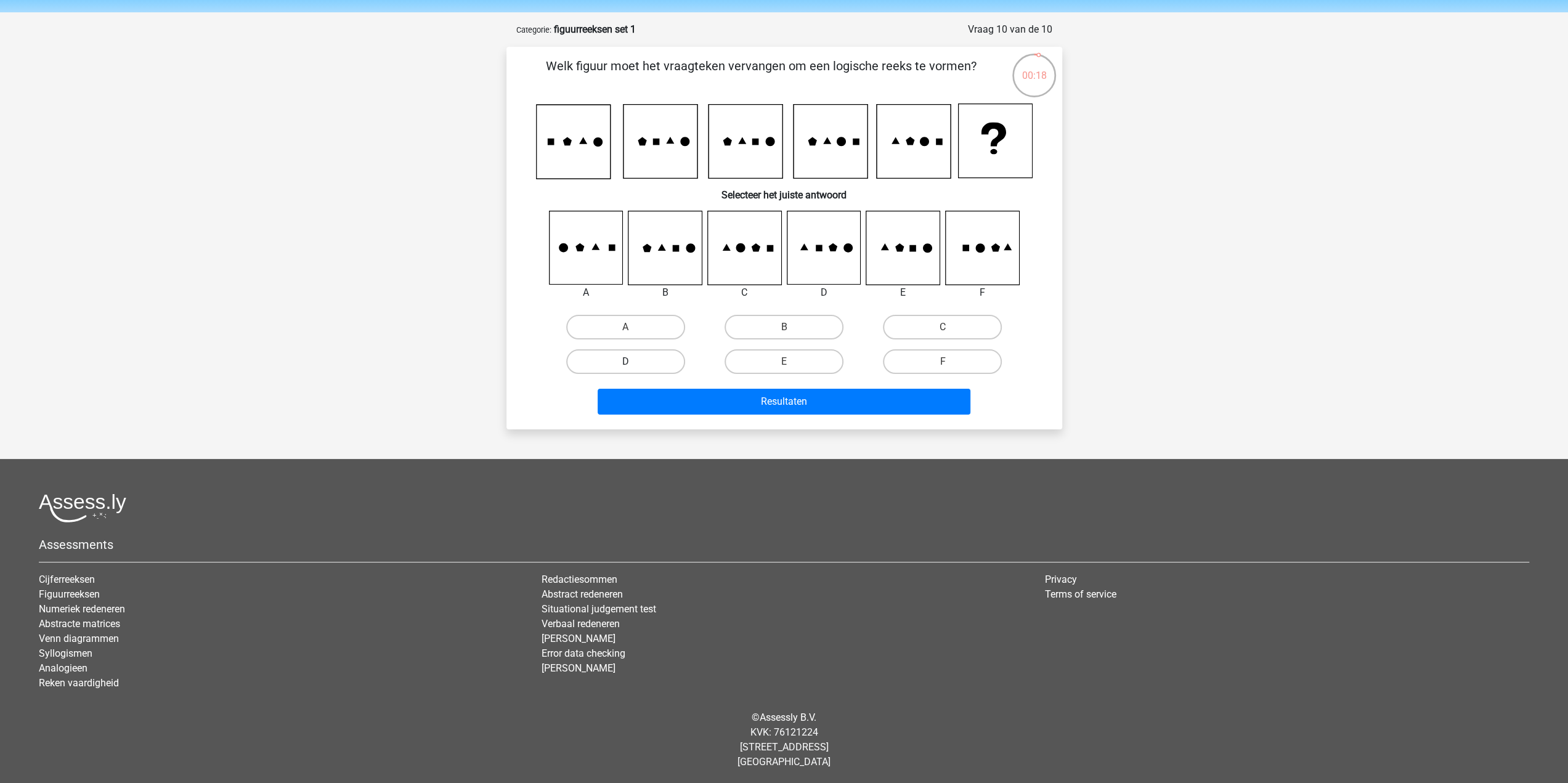
click at [648, 364] on label "D" at bounding box center [625, 362] width 119 height 24
click at [634, 364] on input "D" at bounding box center [629, 366] width 8 height 8
radio input "true"
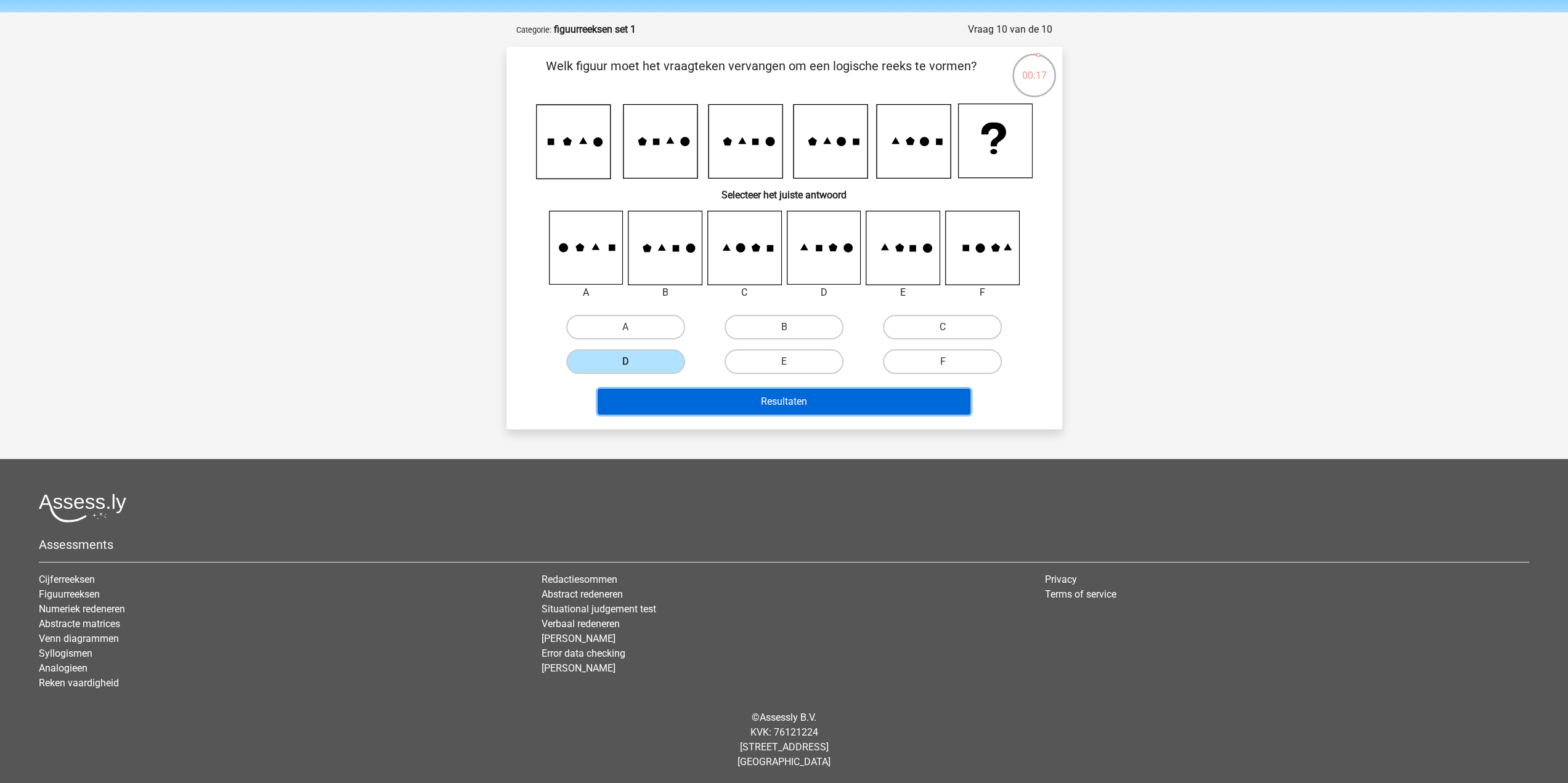
click at [718, 405] on button "Resultaten" at bounding box center [784, 401] width 372 height 26
